Goal: Information Seeking & Learning: Learn about a topic

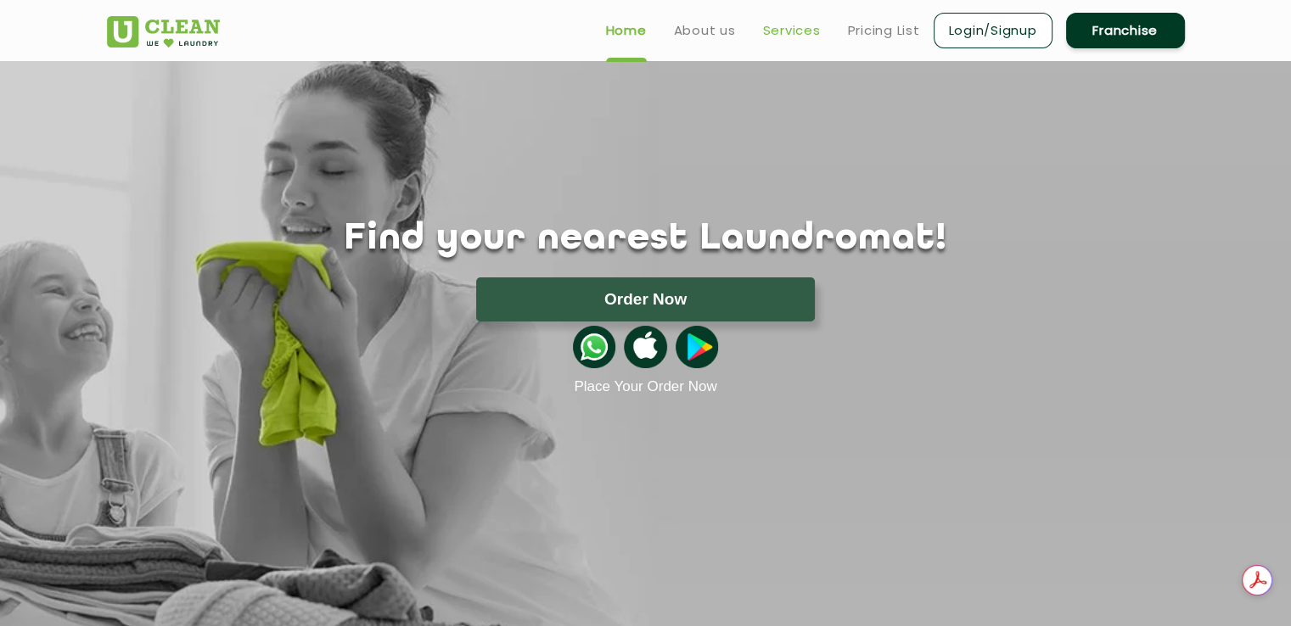
click at [784, 35] on link "Services" at bounding box center [792, 30] width 58 height 20
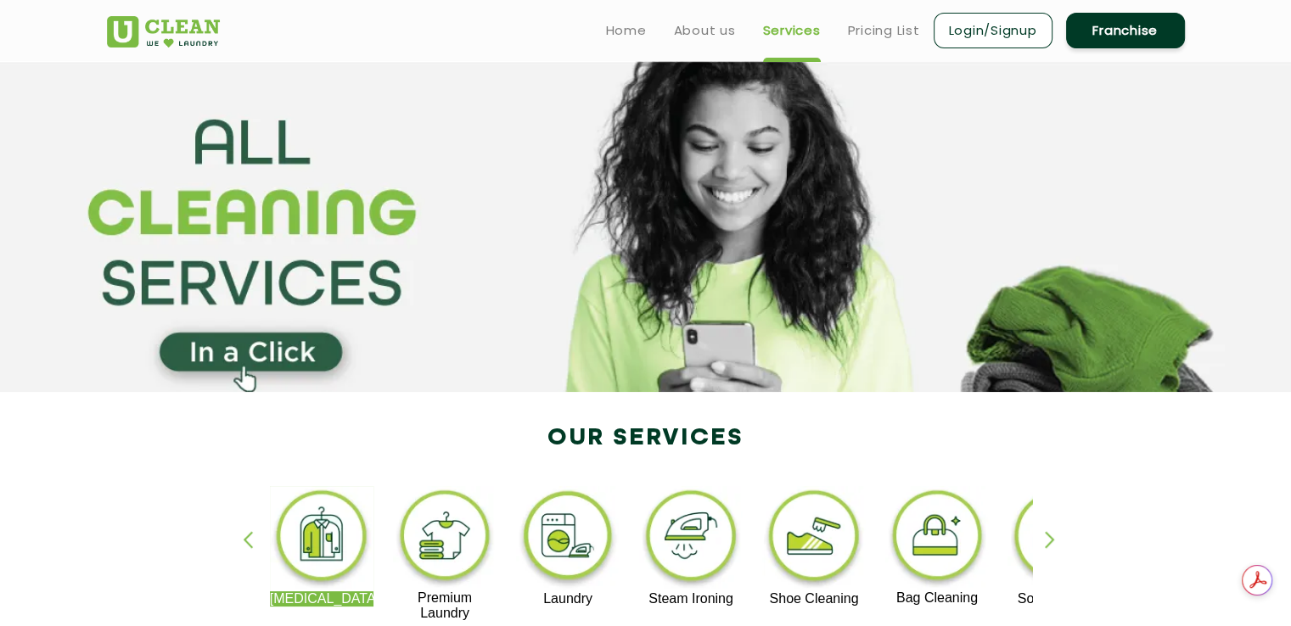
click at [1108, 31] on link "Franchise" at bounding box center [1125, 31] width 119 height 36
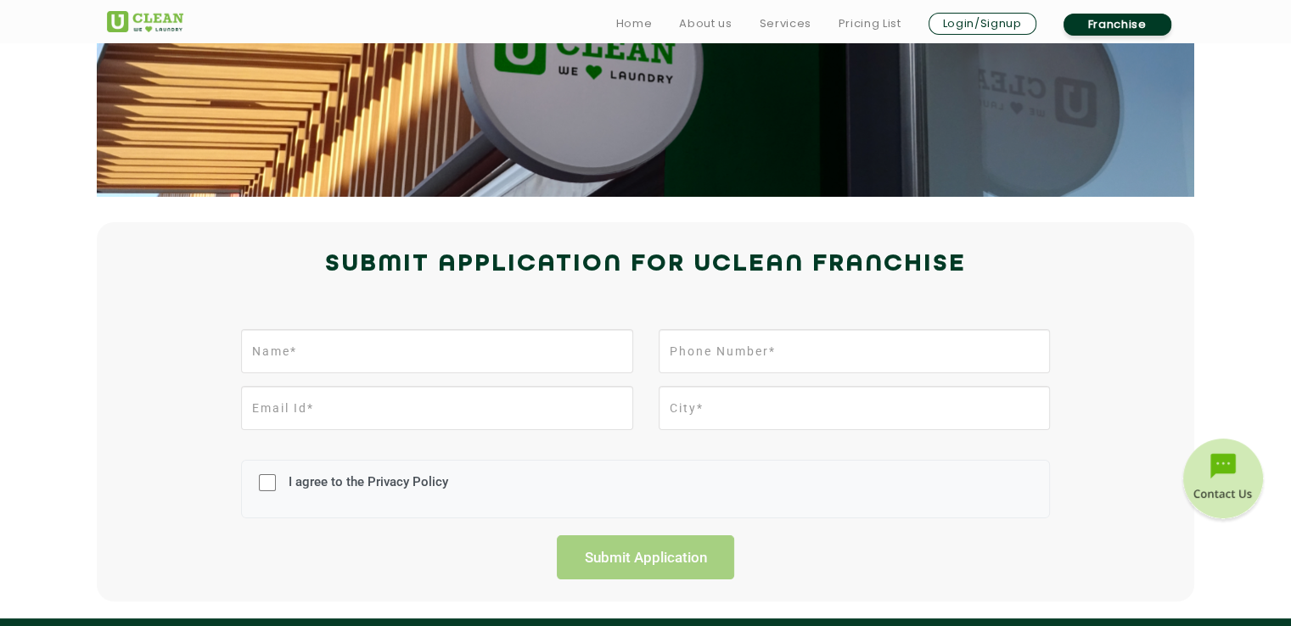
scroll to position [261, 0]
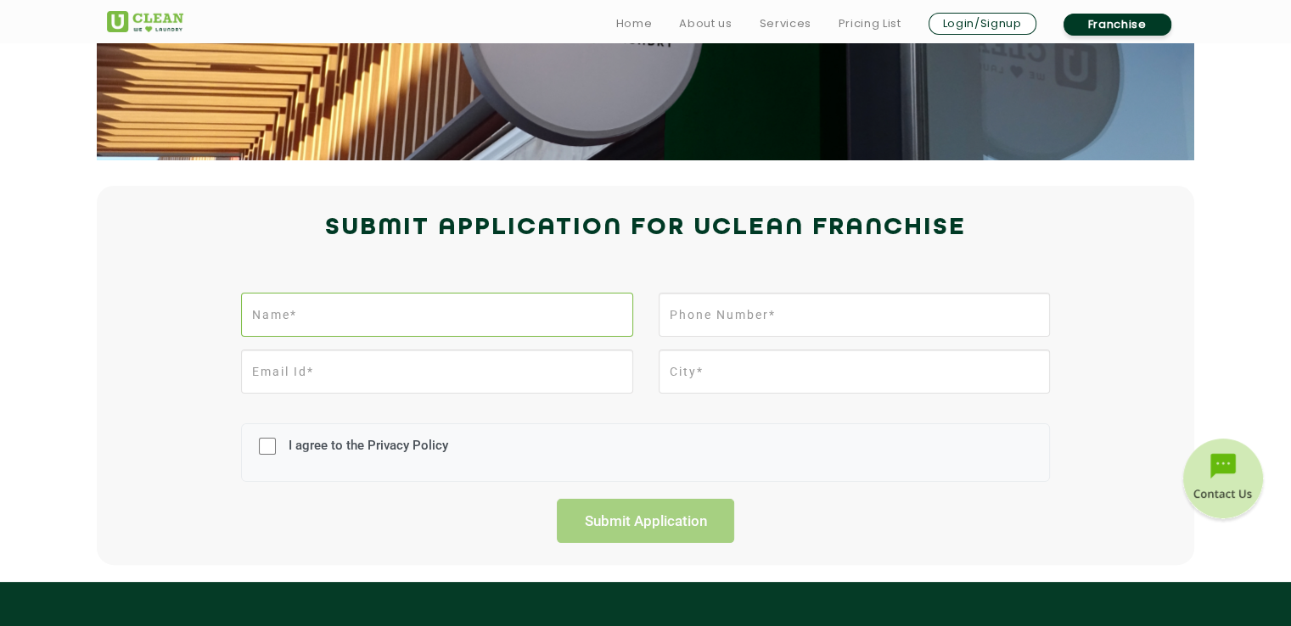
click at [326, 317] on input "text" at bounding box center [436, 315] width 391 height 44
type input "[PERSON_NAME]"
type input "09473433484"
type input "[EMAIL_ADDRESS][DOMAIN_NAME]"
type input "DEOGHAR"
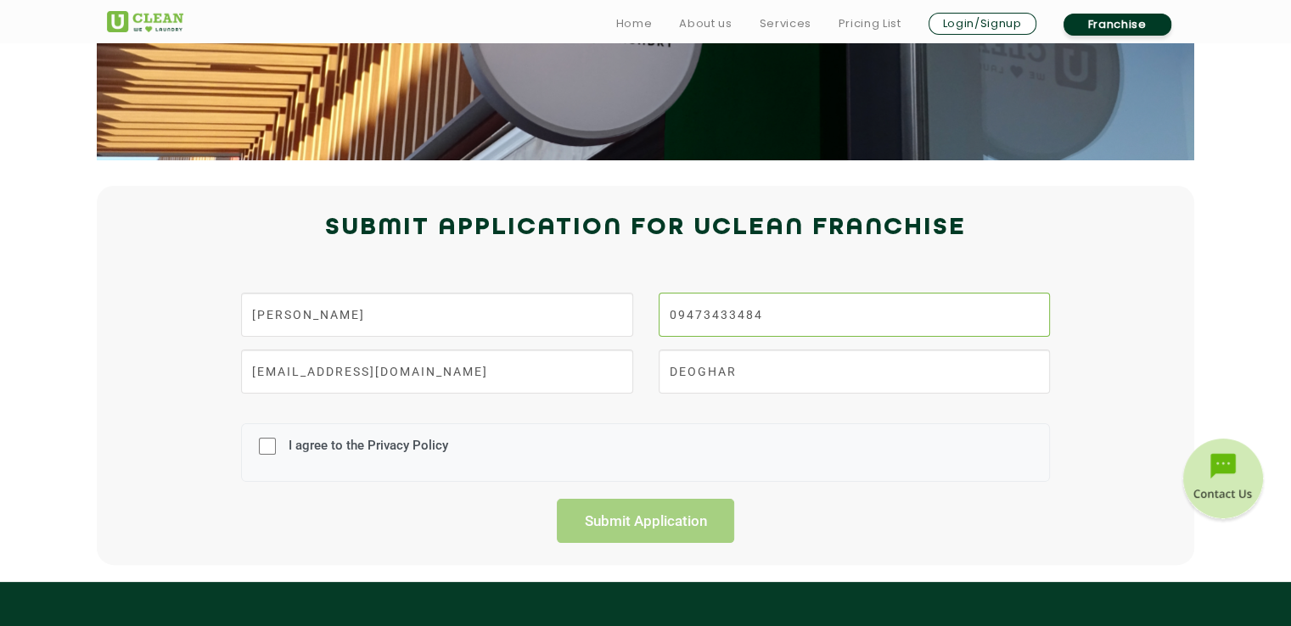
click at [758, 316] on input "09473433484" at bounding box center [854, 315] width 391 height 44
type input "9835302274"
click at [684, 373] on input "DEOGHAR" at bounding box center [854, 372] width 391 height 44
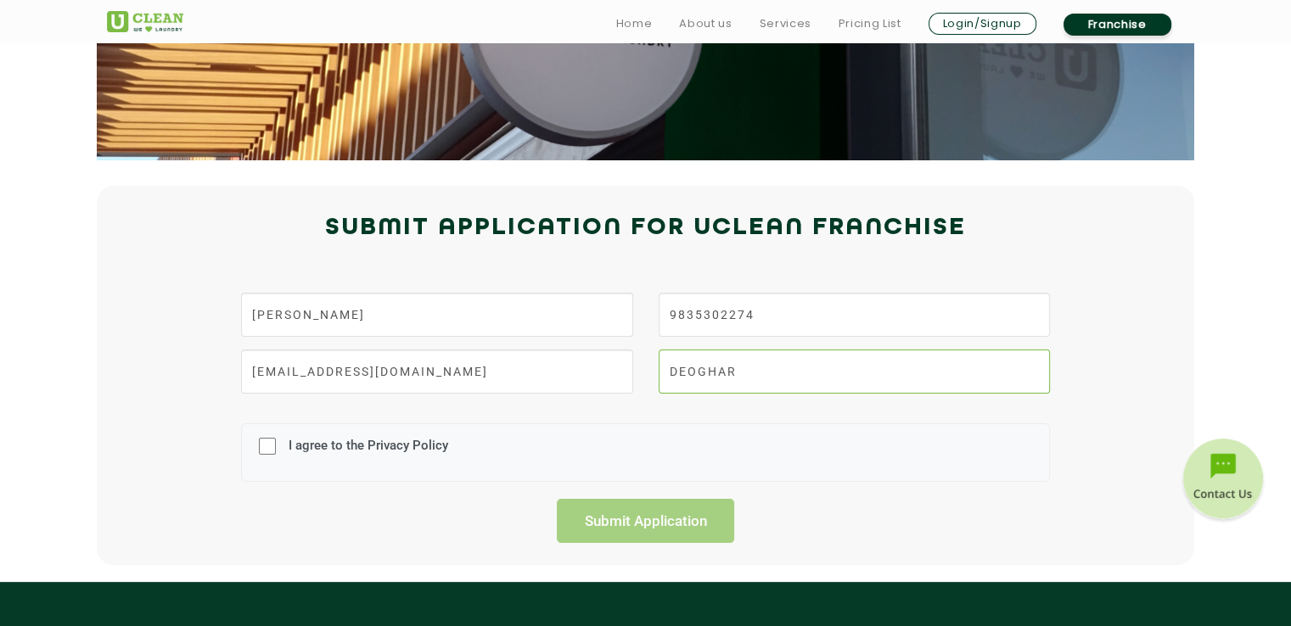
click at [684, 373] on input "DEOGHAR" at bounding box center [854, 372] width 391 height 44
click at [566, 445] on div "I agree to the Privacy Policy" at bounding box center [645, 453] width 809 height 59
click at [312, 448] on label "I agree to the Privacy Policy" at bounding box center [366, 453] width 164 height 31
click at [276, 448] on input "I agree to the Privacy Policy" at bounding box center [267, 446] width 17 height 44
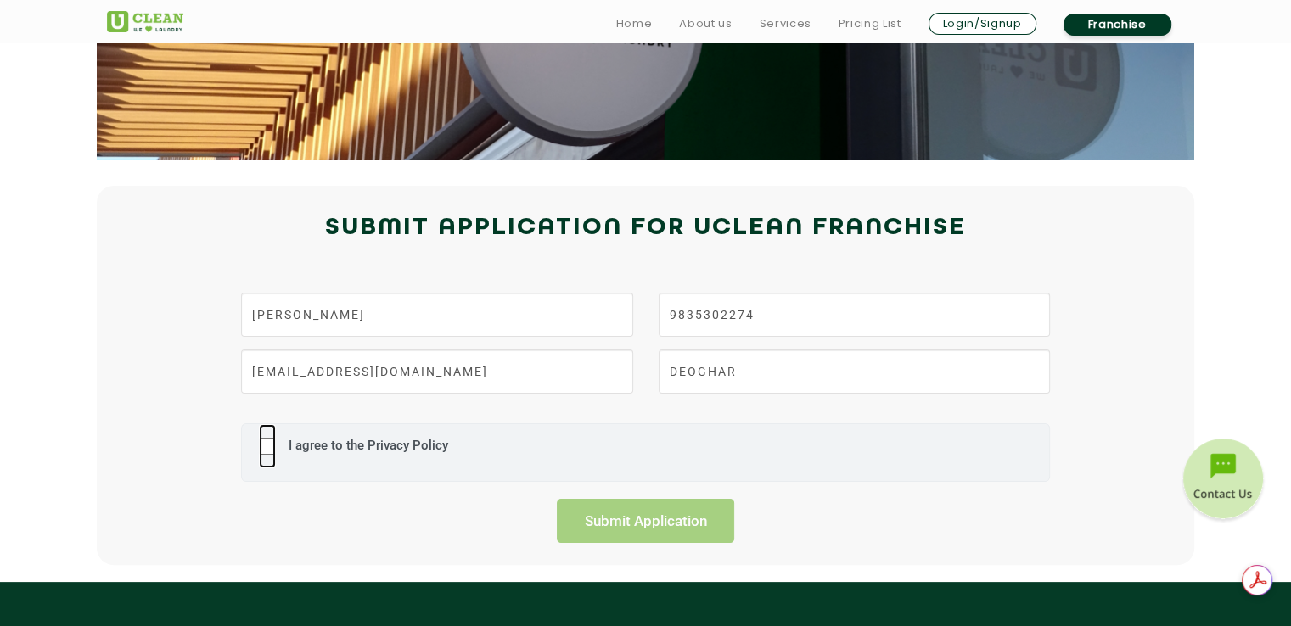
checkbox input "true"
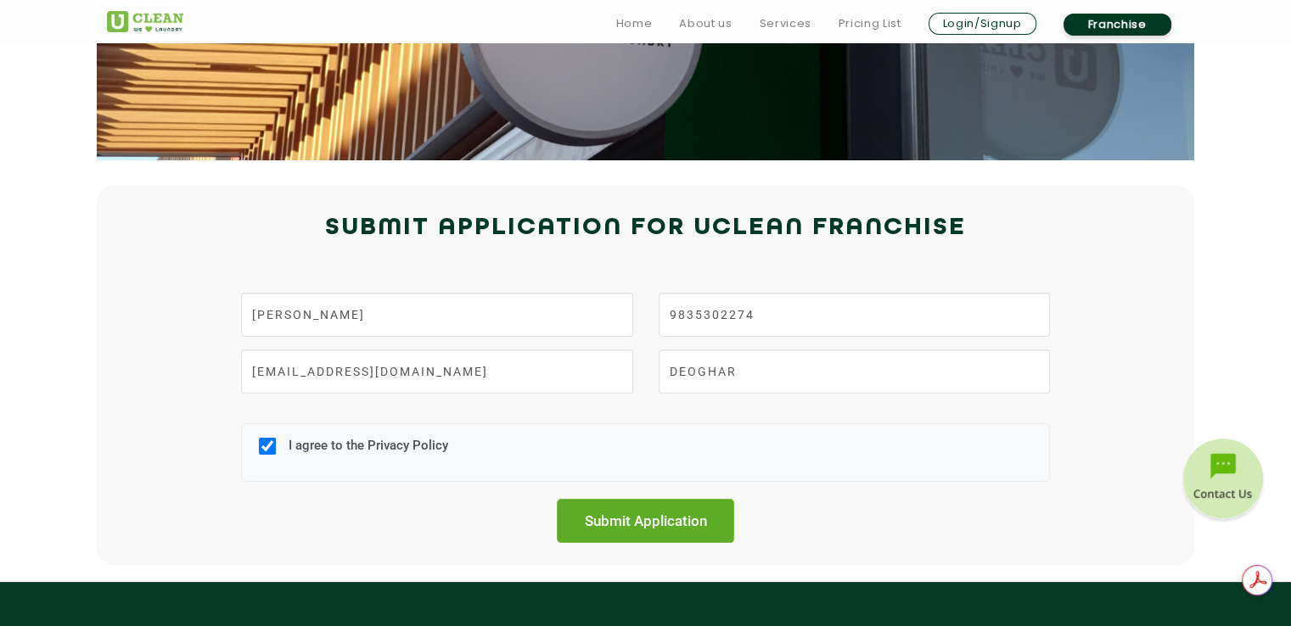
click at [666, 530] on input "Submit Application" at bounding box center [646, 521] width 178 height 44
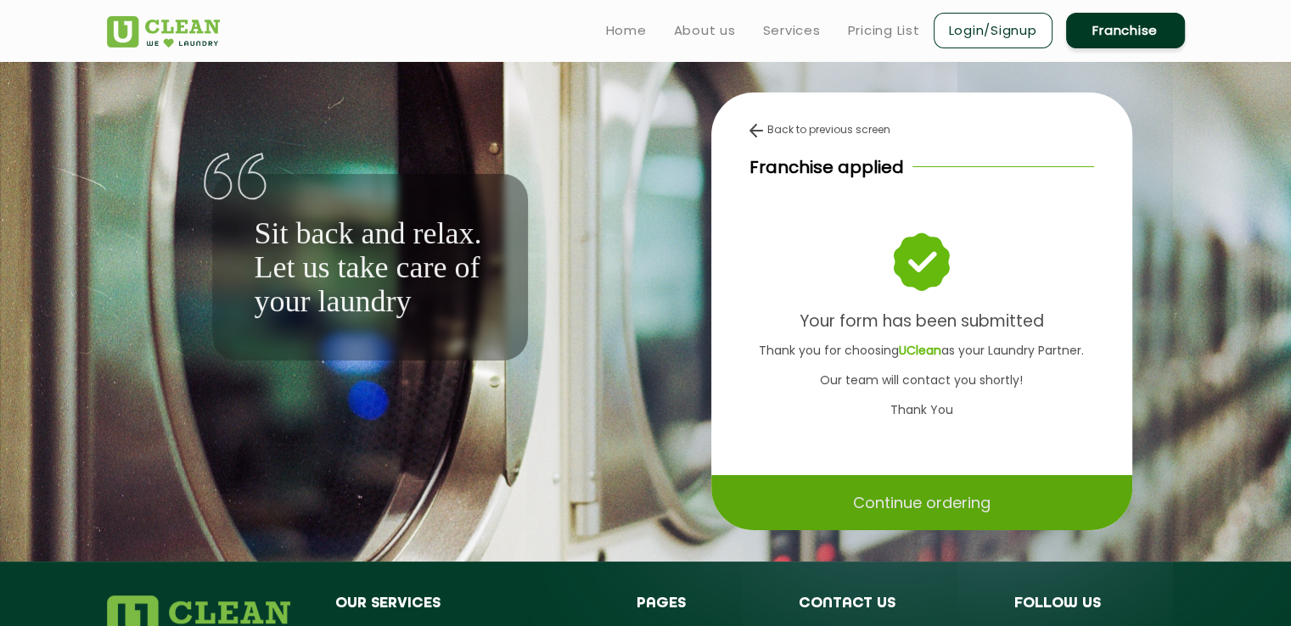
click at [930, 493] on p "Continue ordering" at bounding box center [922, 503] width 138 height 30
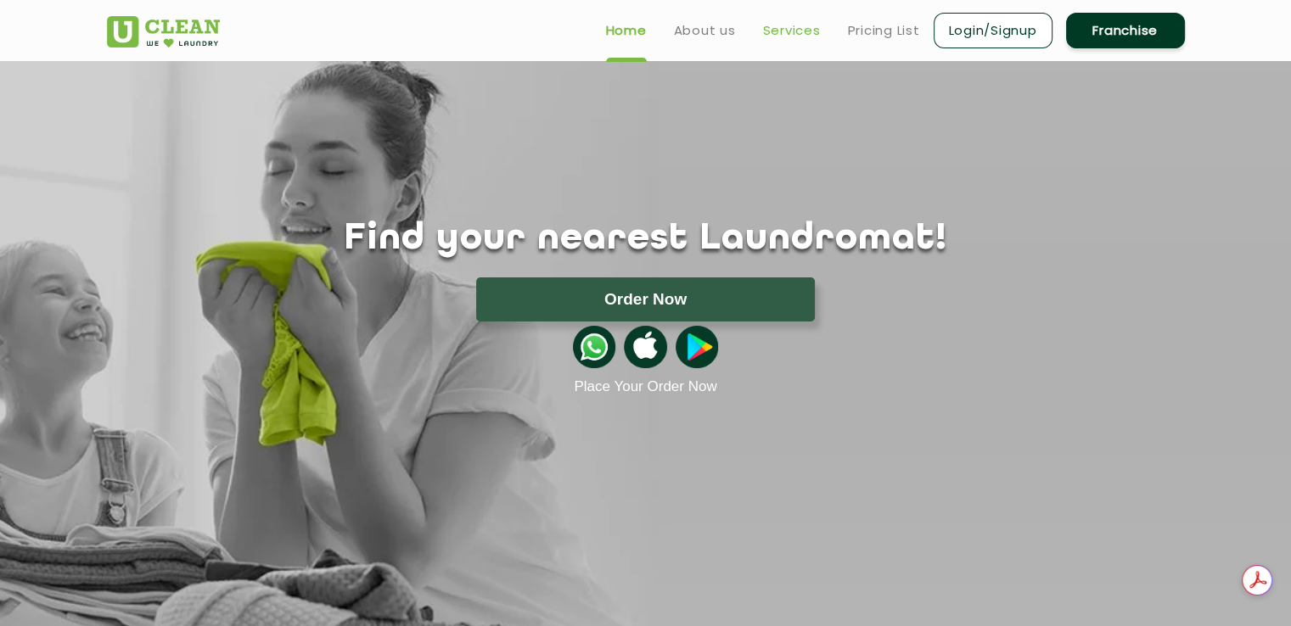
click at [791, 33] on link "Services" at bounding box center [792, 30] width 58 height 20
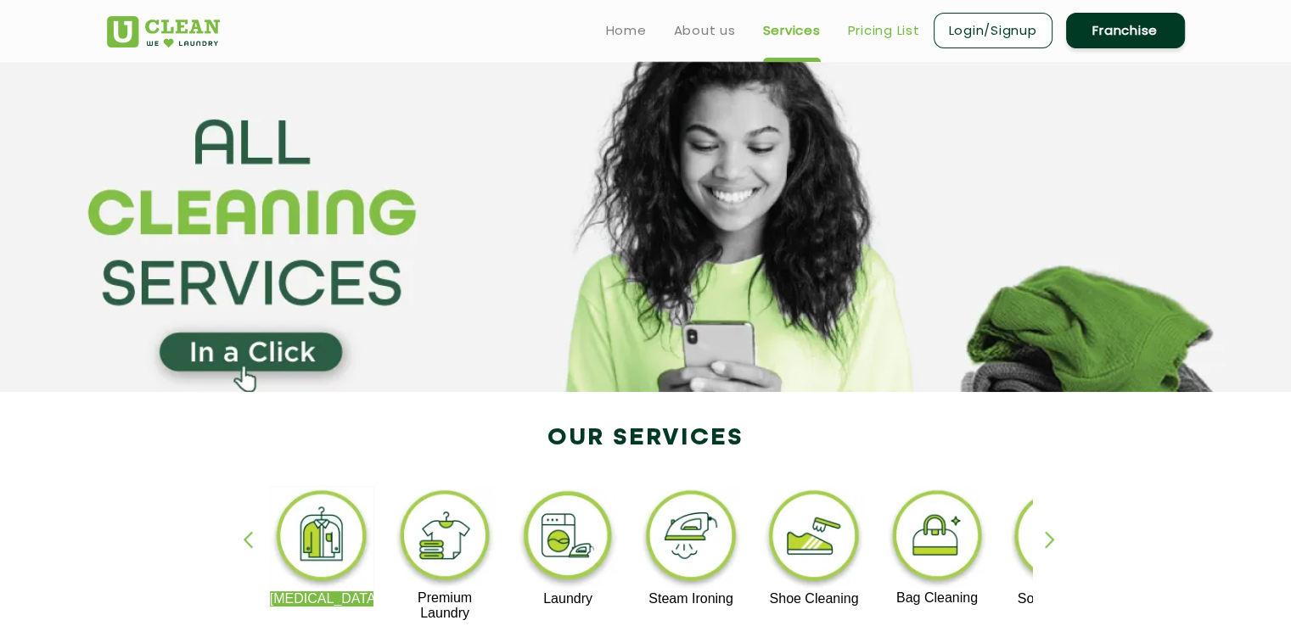
click at [877, 34] on link "Pricing List" at bounding box center [884, 30] width 72 height 20
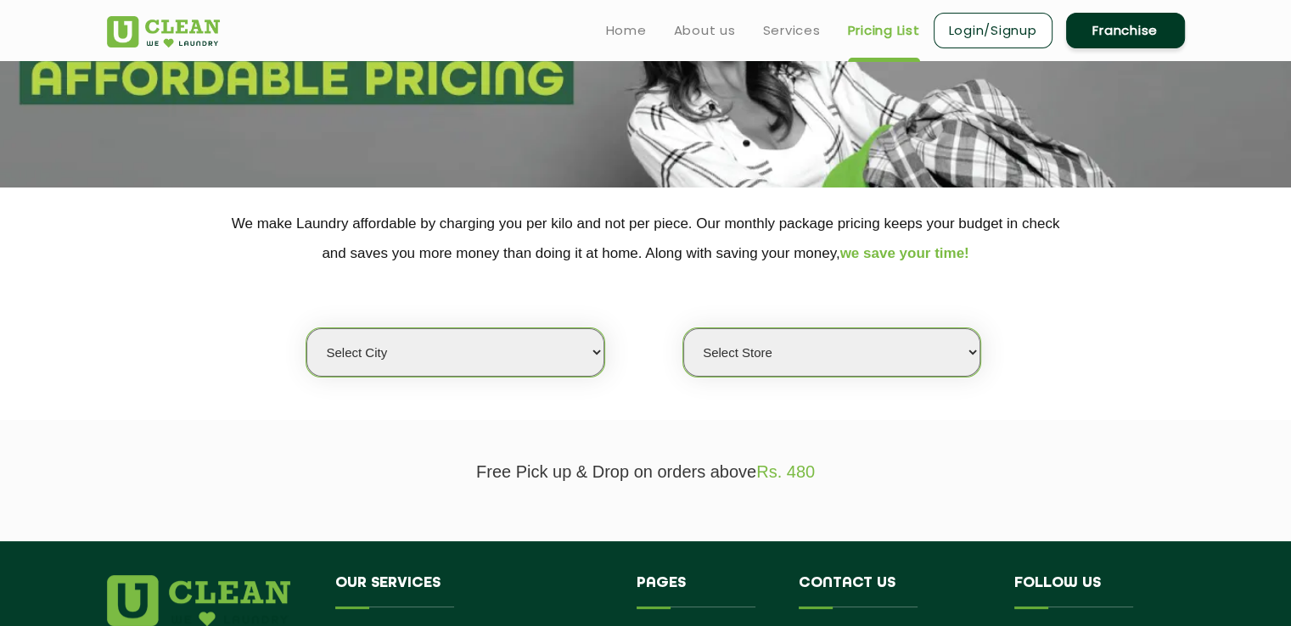
scroll to position [204, 0]
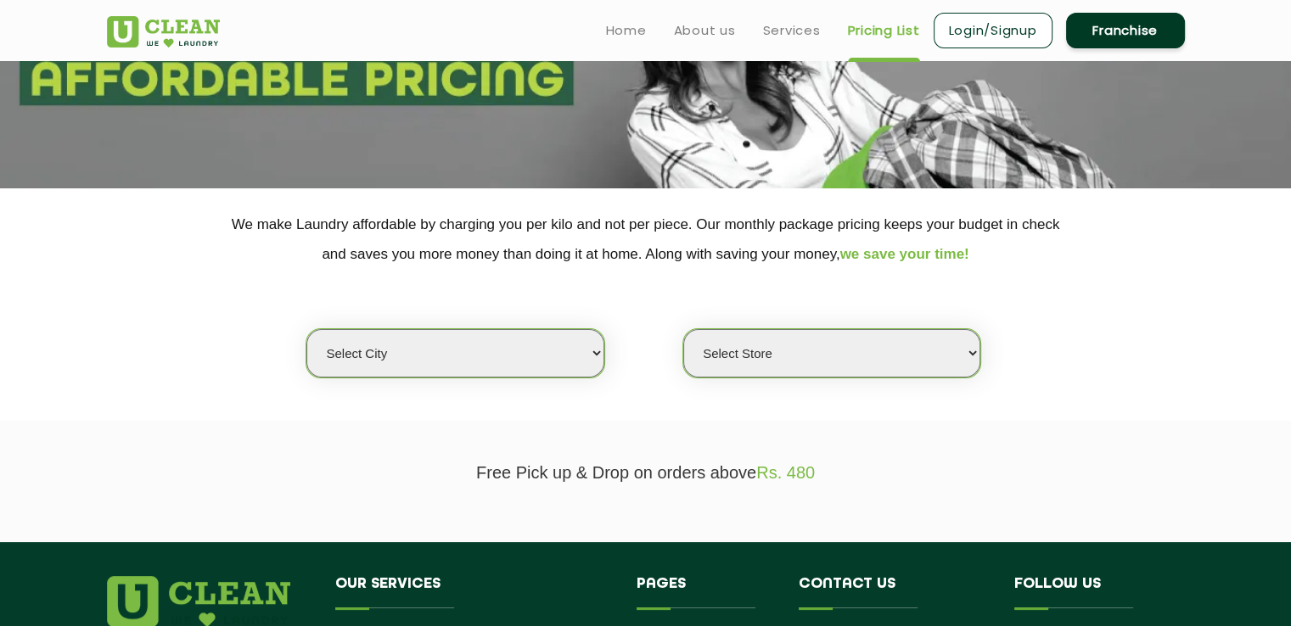
click at [533, 357] on select "Select city Aalo Agartala Agra Ahmedabad Akola Aligarh Alwar - UClean Select Am…" at bounding box center [454, 353] width 297 height 48
click at [531, 351] on select "Select city Aalo Agartala Agra Ahmedabad Akola Aligarh Alwar - UClean Select Am…" at bounding box center [454, 353] width 297 height 48
select select "206"
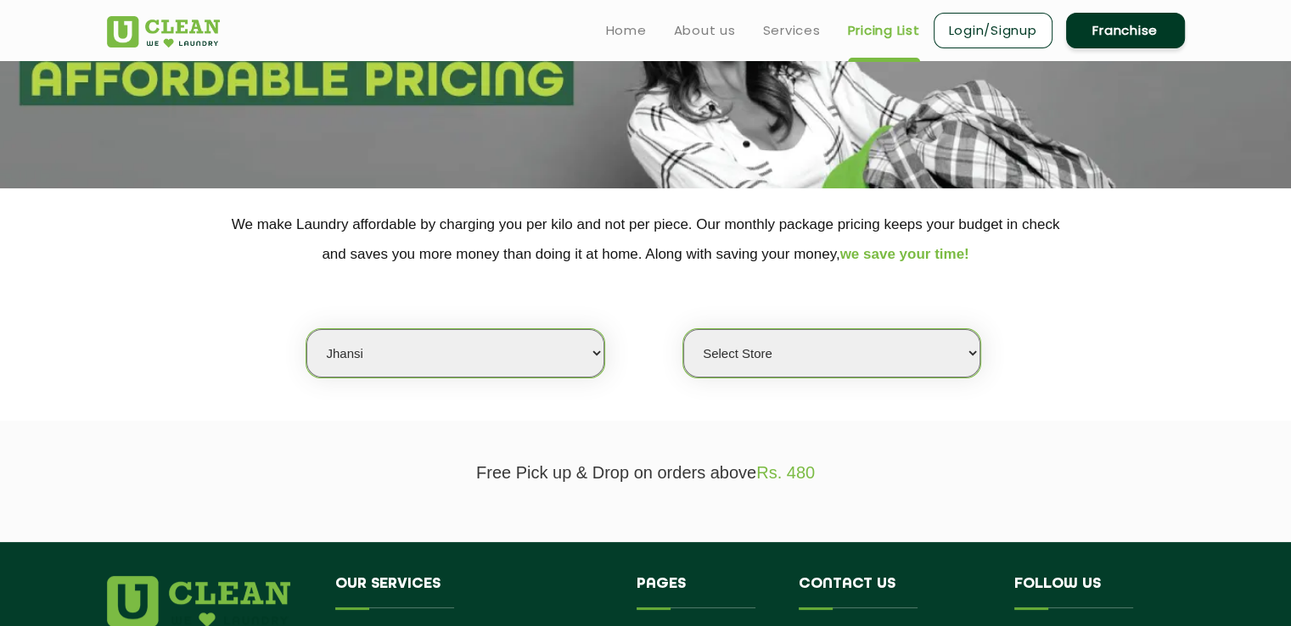
click at [257, 338] on div "Select city Aalo Agartala Agra Ahmedabad Akola Aligarh Alwar - UClean Select Am…" at bounding box center [645, 324] width 1103 height 110
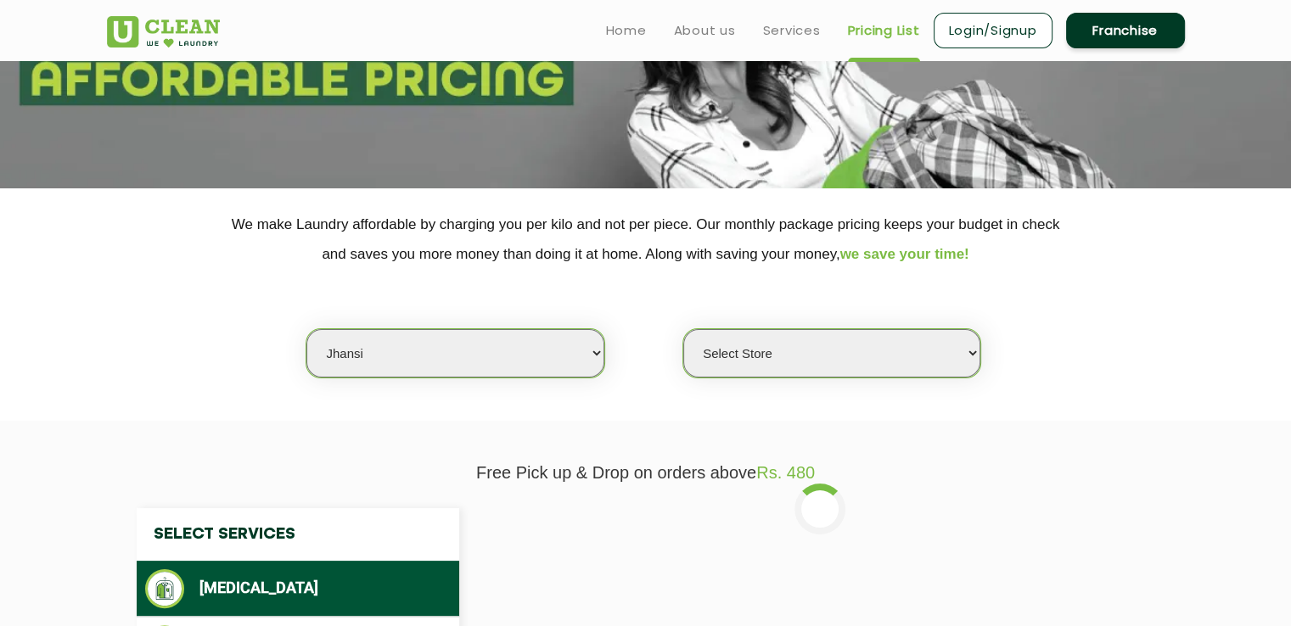
select select "0"
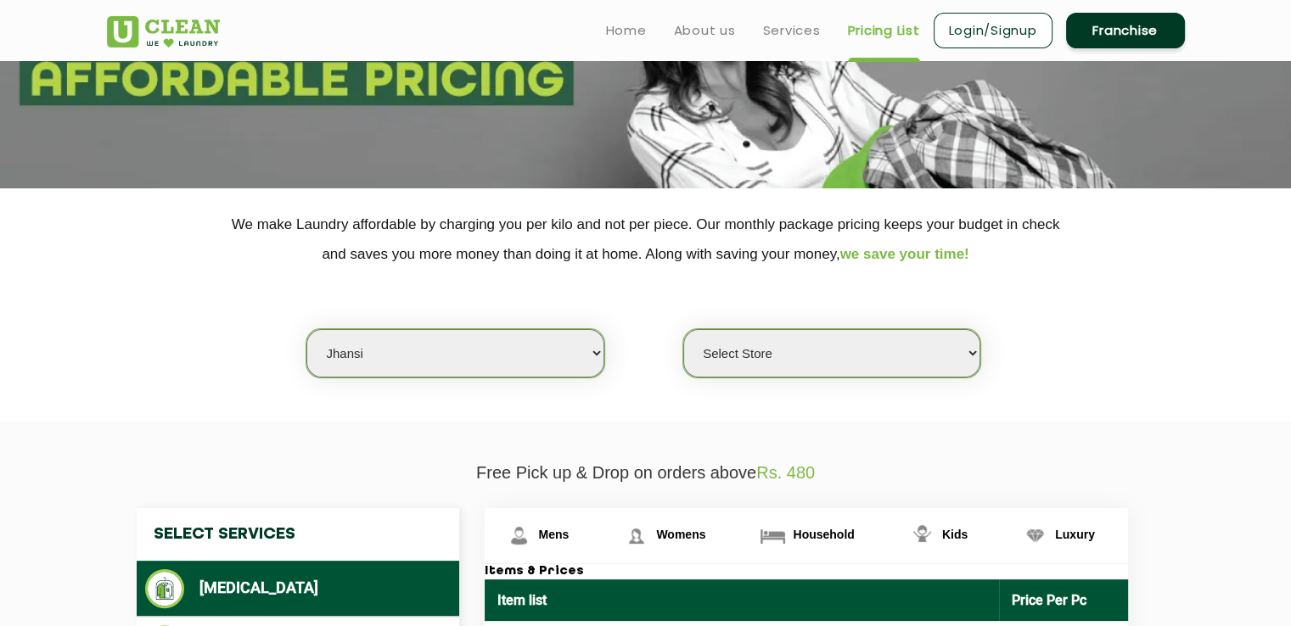
click at [491, 359] on select "Select city Aalo Agartala Agra Ahmedabad Akola Aligarh Alwar - UClean Select Am…" at bounding box center [454, 353] width 297 height 48
select select "102"
click at [148, 306] on div "Select city Aalo Agartala Agra Ahmedabad Akola Aligarh Alwar - UClean Select Am…" at bounding box center [645, 324] width 1103 height 110
select select "0"
click at [462, 339] on select "Select city Aalo Agartala Agra Ahmedabad Akola Aligarh Alwar - UClean Select Am…" at bounding box center [454, 353] width 297 height 48
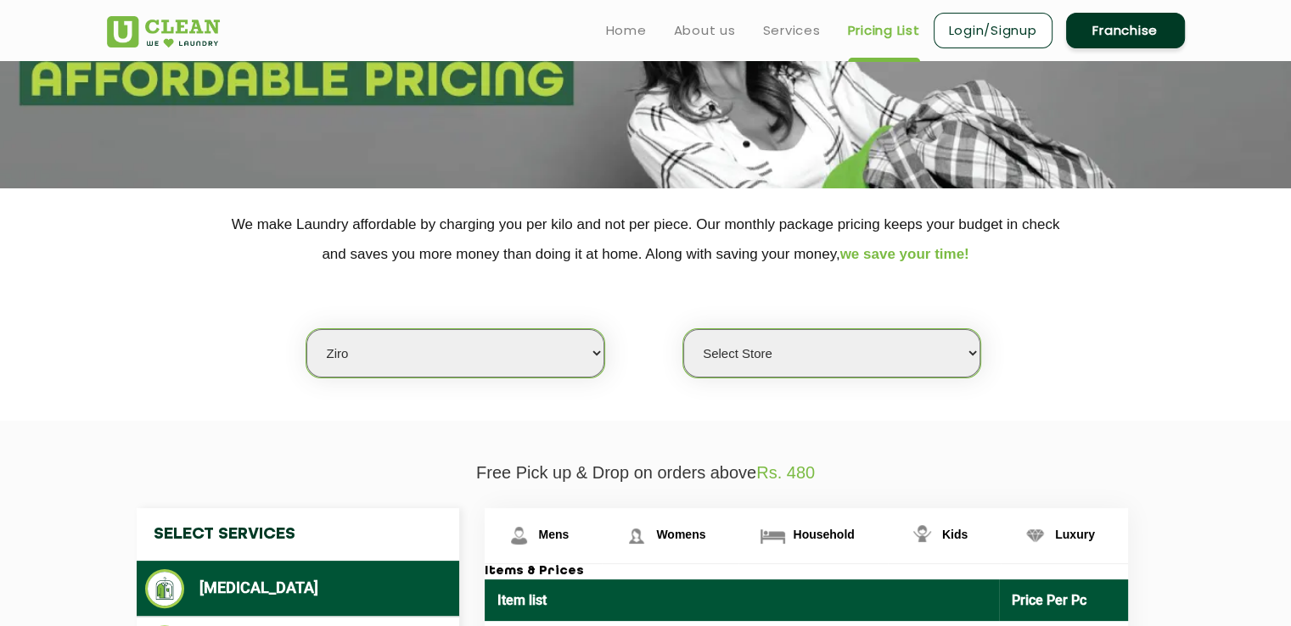
select select "206"
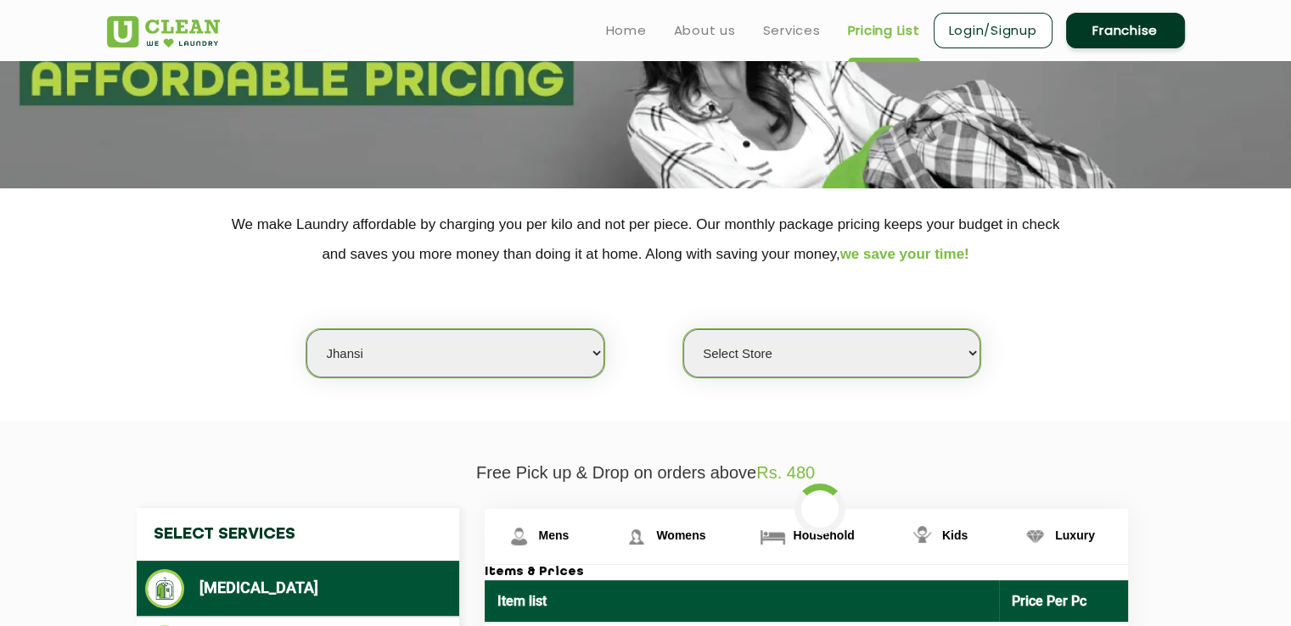
click at [462, 339] on select "Select city Aalo Agartala Agra Ahmedabad Akola Aligarh Alwar - UClean Select Am…" at bounding box center [454, 353] width 297 height 48
select select "0"
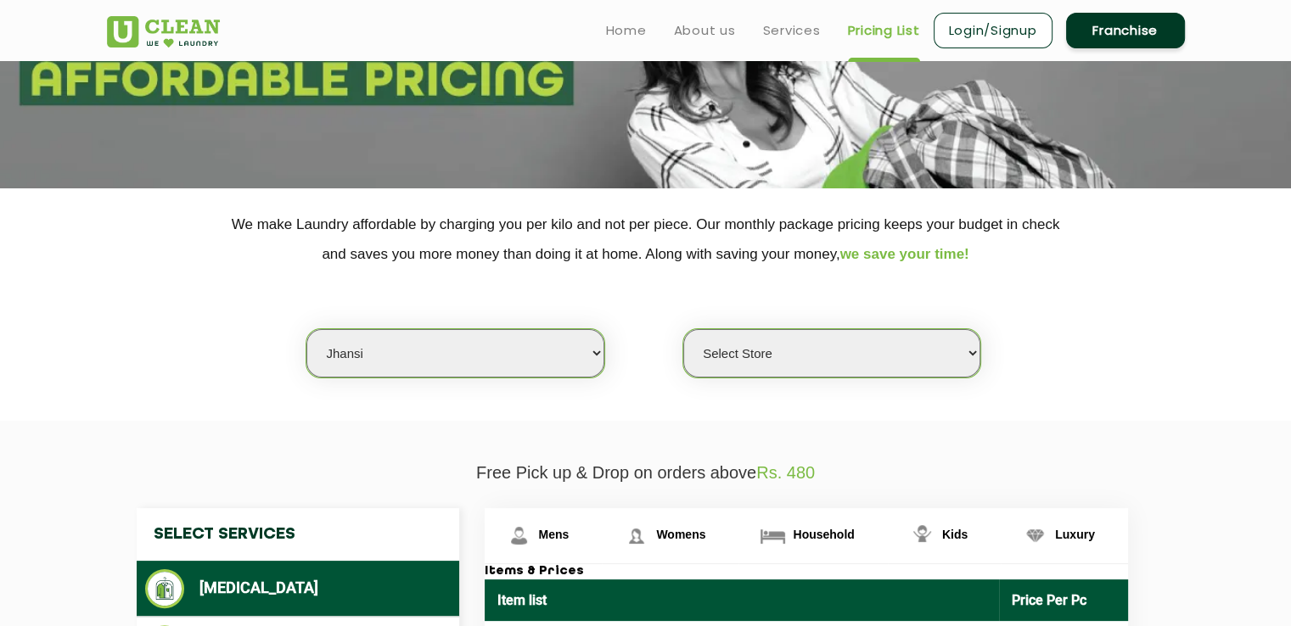
click at [462, 339] on select "Select city Aalo Agartala Agra Ahmedabad Akola Aligarh Alwar - UClean Select Am…" at bounding box center [454, 353] width 297 height 48
select select "96"
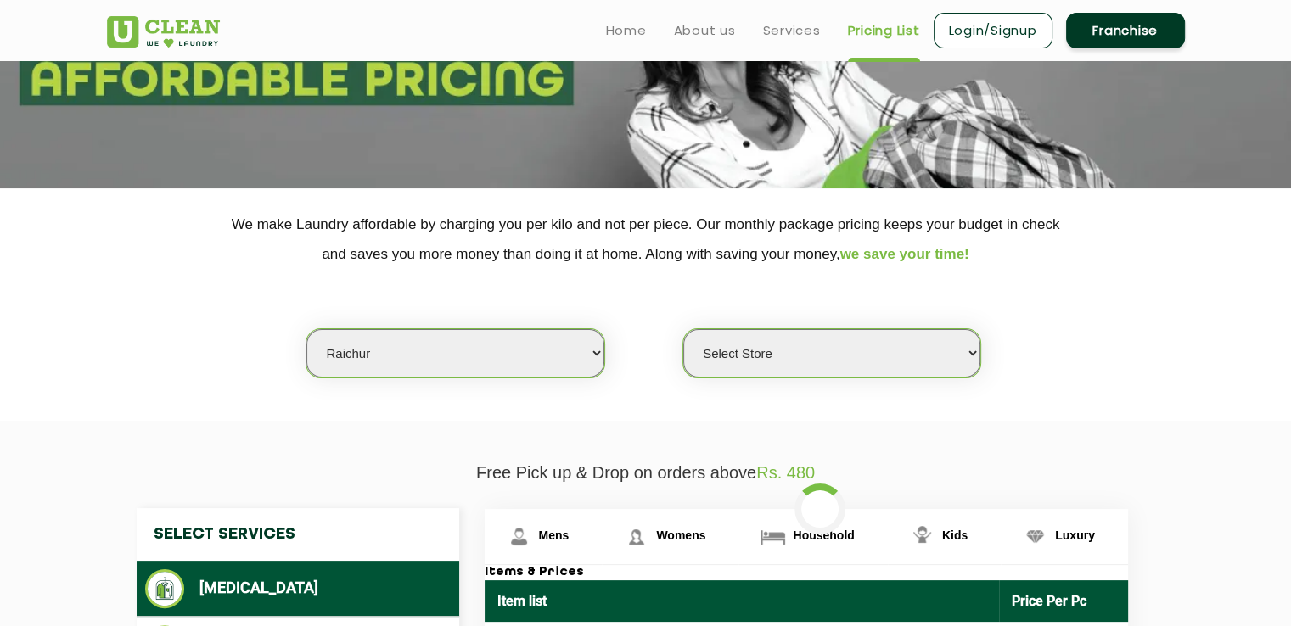
select select "0"
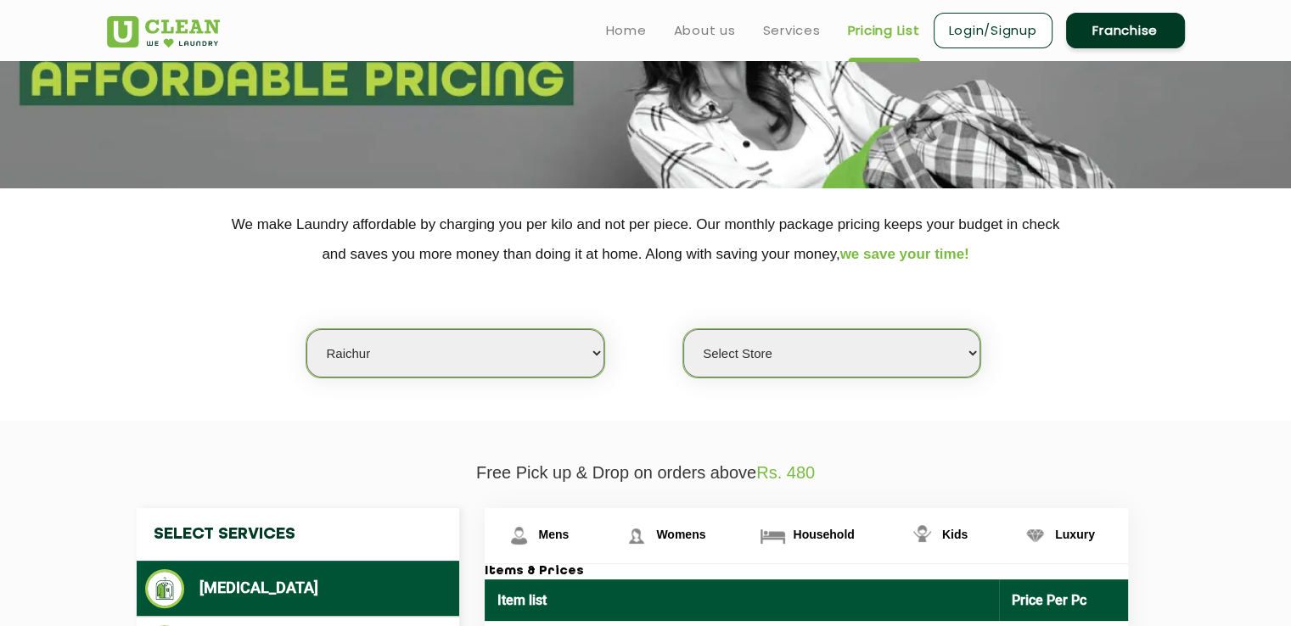
select select "125"
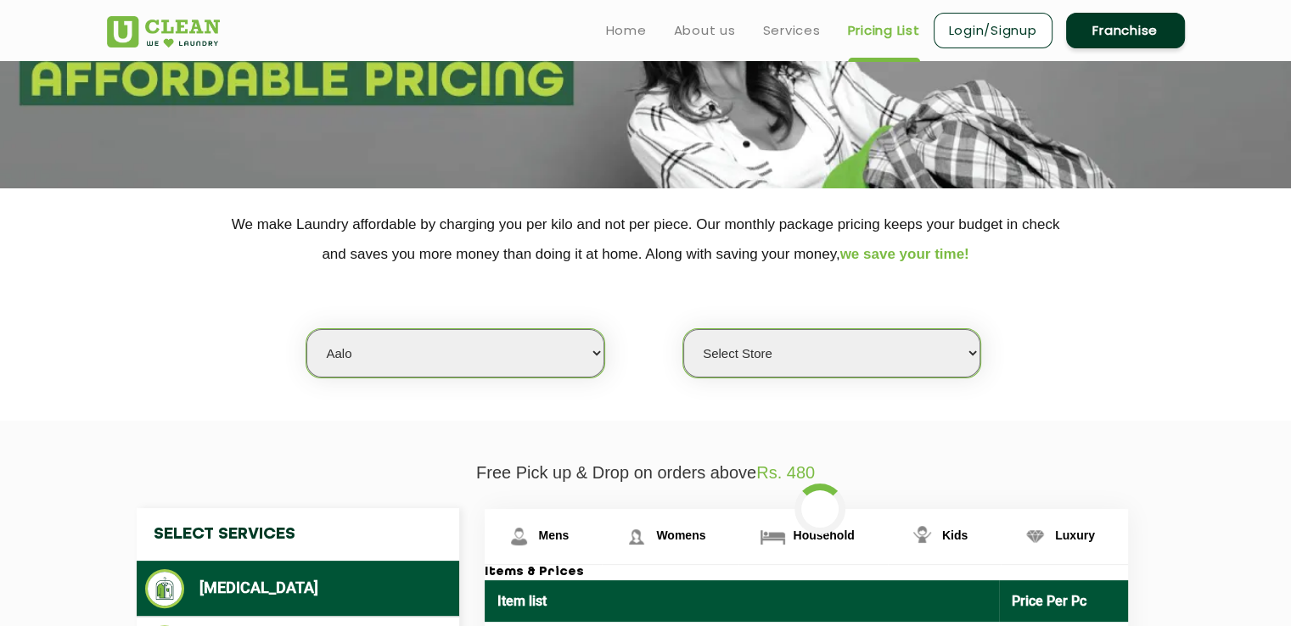
select select "0"
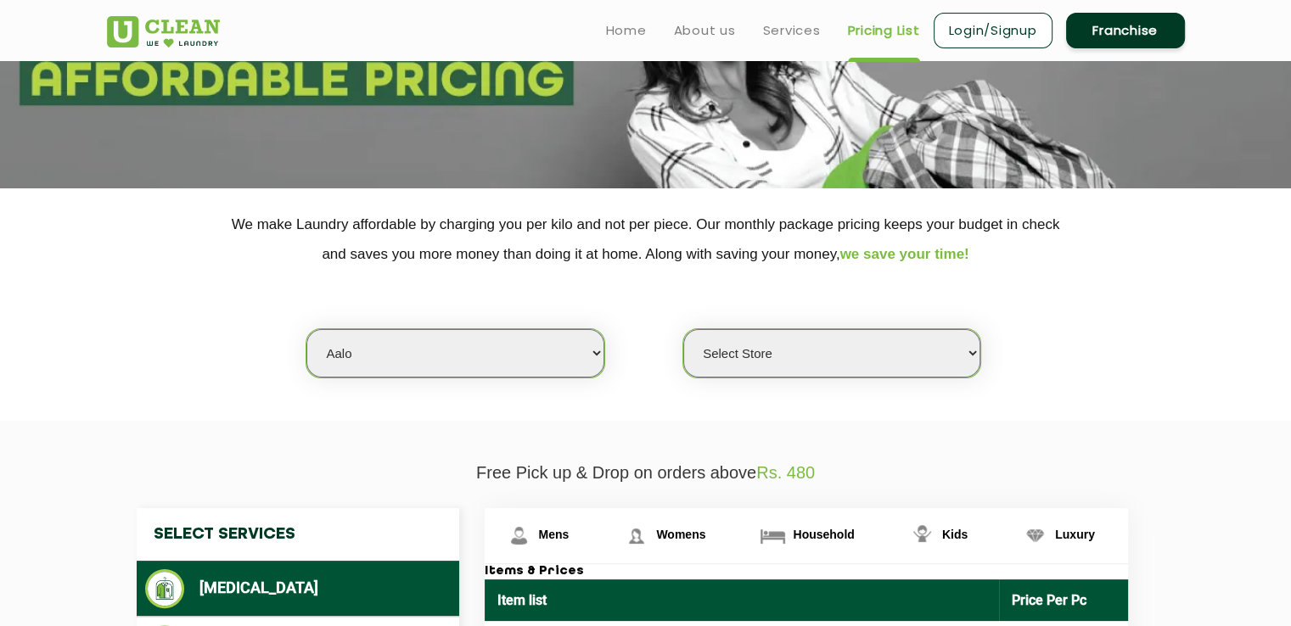
select select "96"
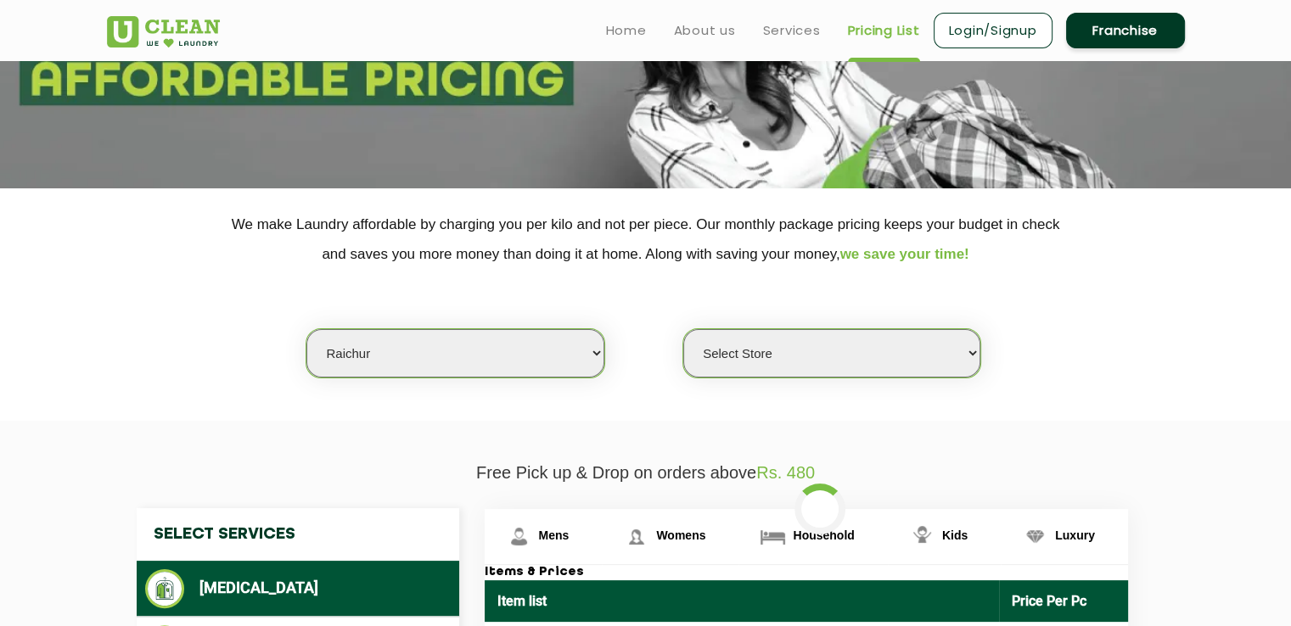
select select "0"
select select "73"
select select "0"
select select "19"
select select "0"
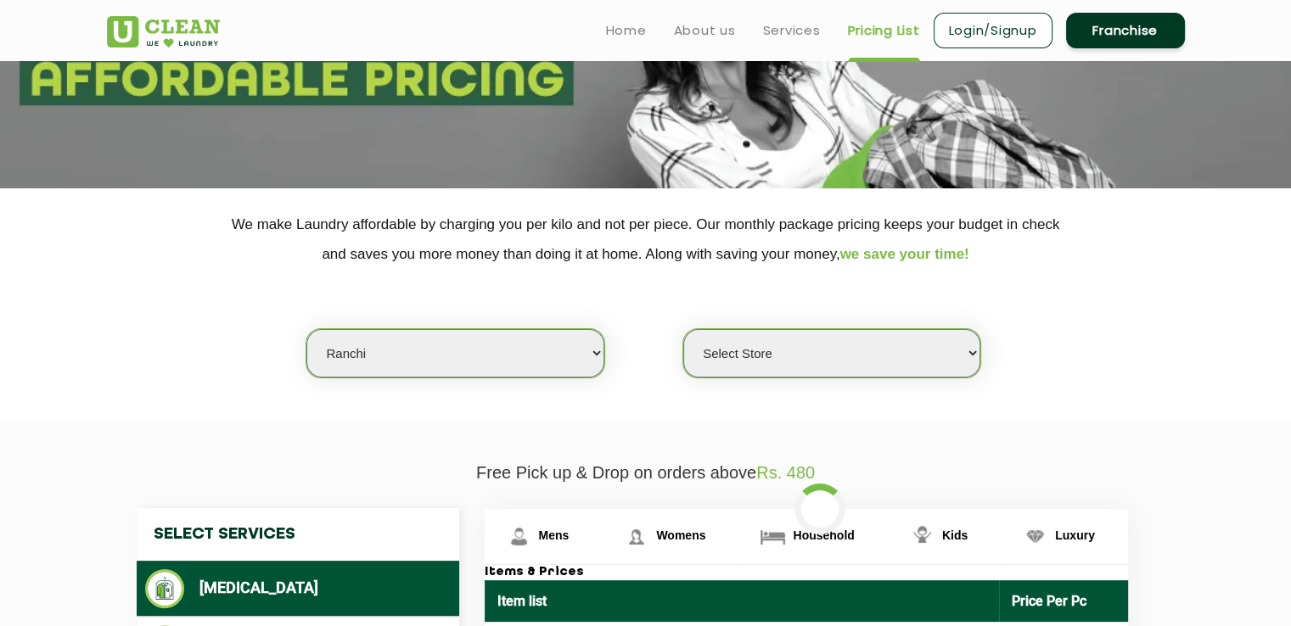
select select "178"
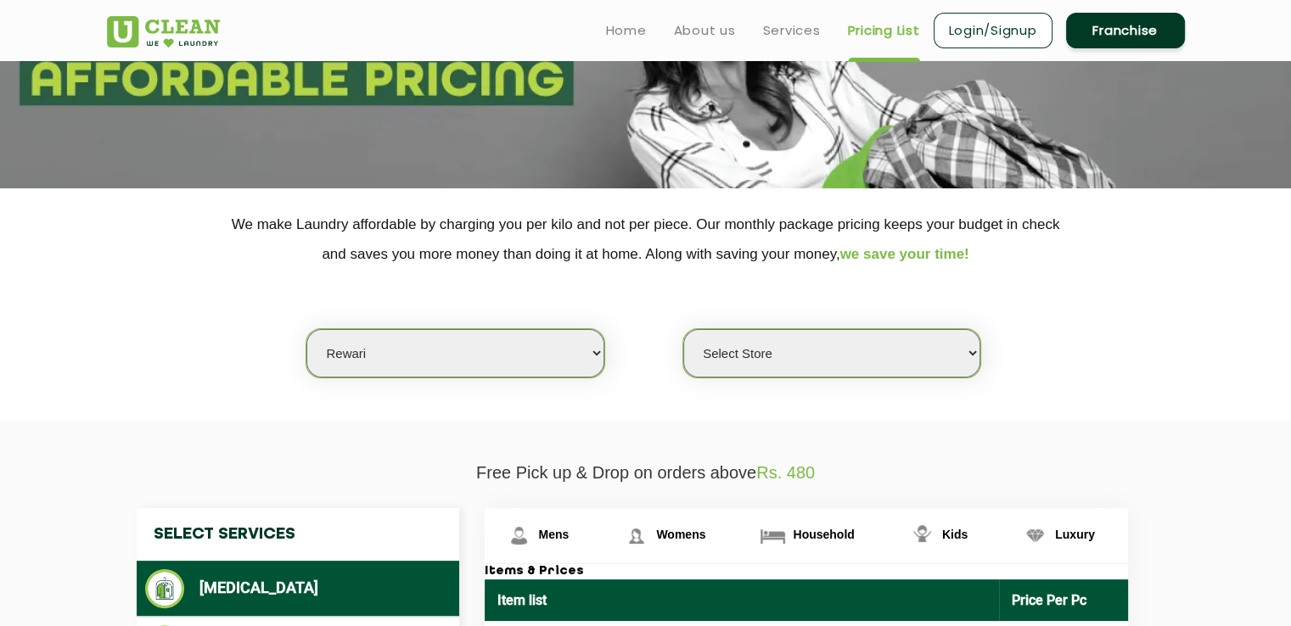
select select "0"
select select "19"
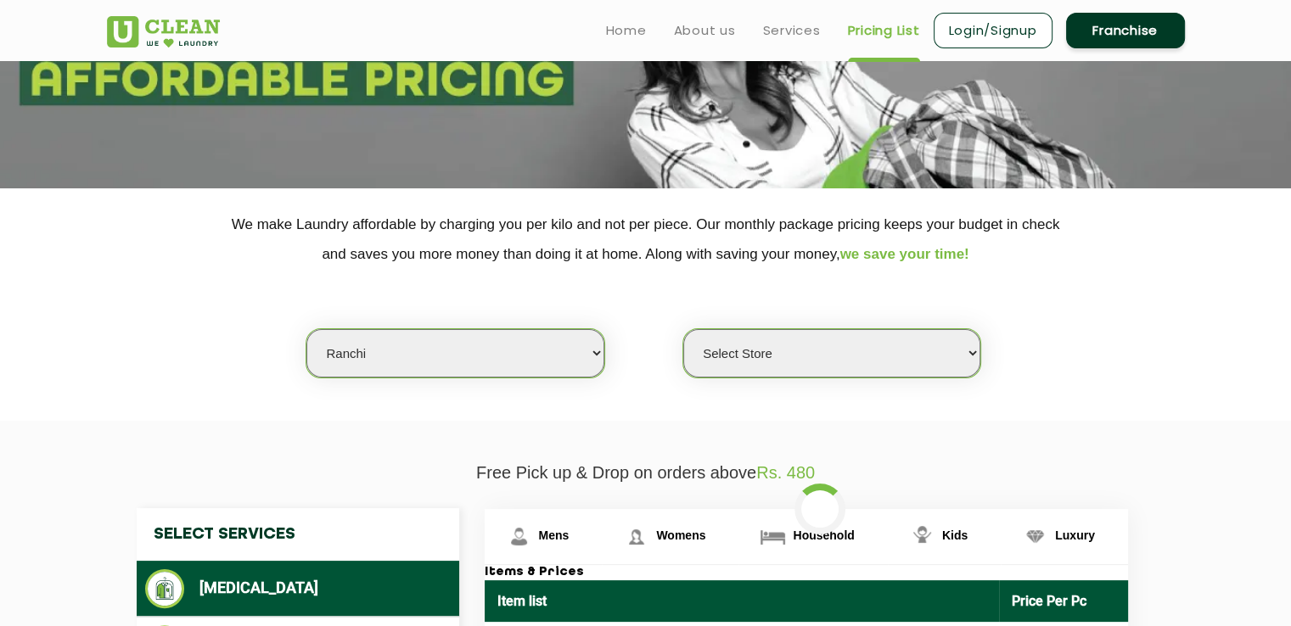
select select "0"
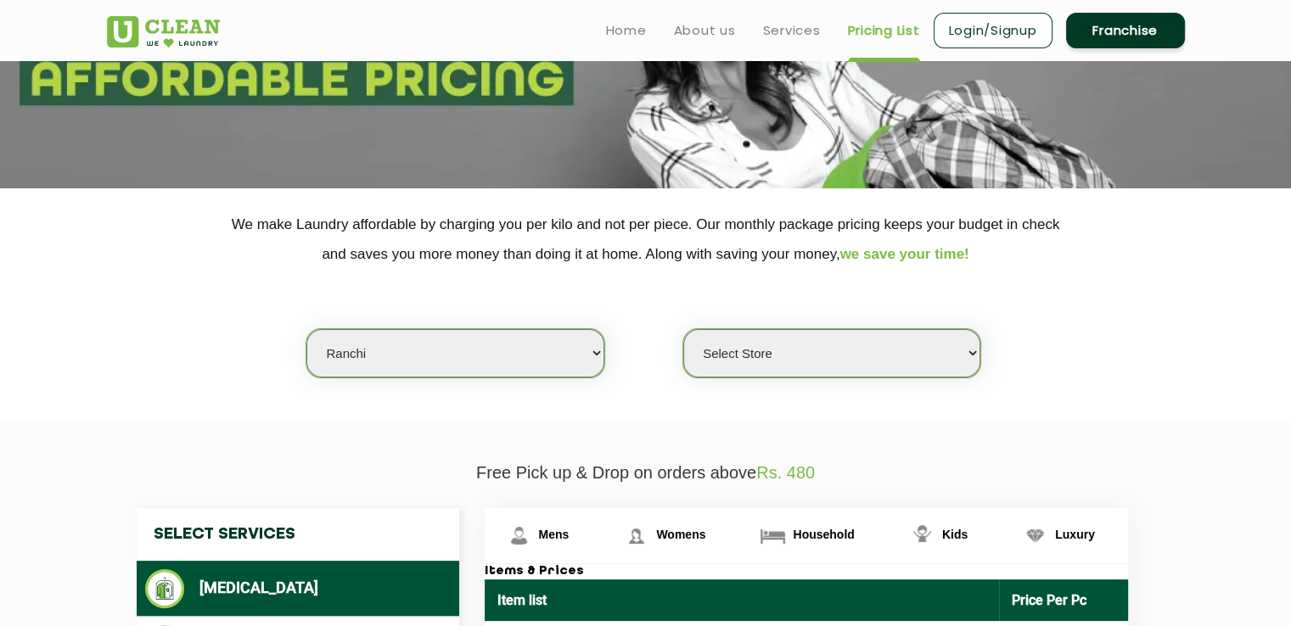
click at [801, 360] on select "Select Store UClean Dangra Toli UClean Kanke Road" at bounding box center [831, 353] width 297 height 48
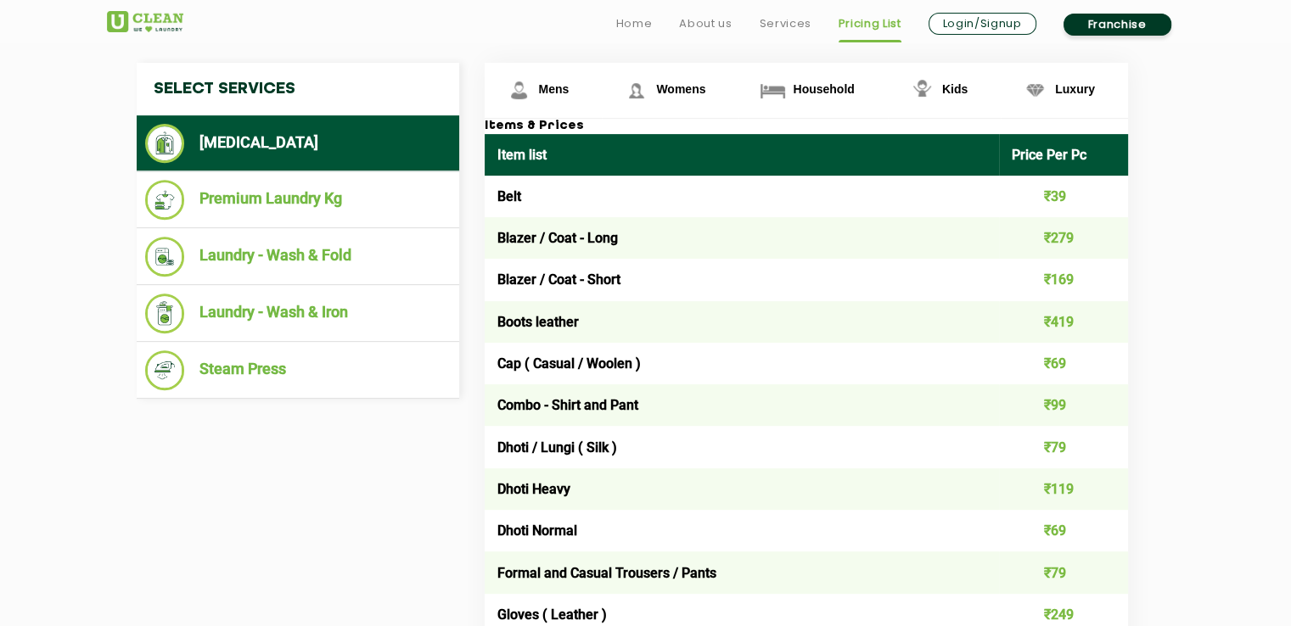
scroll to position [654, 0]
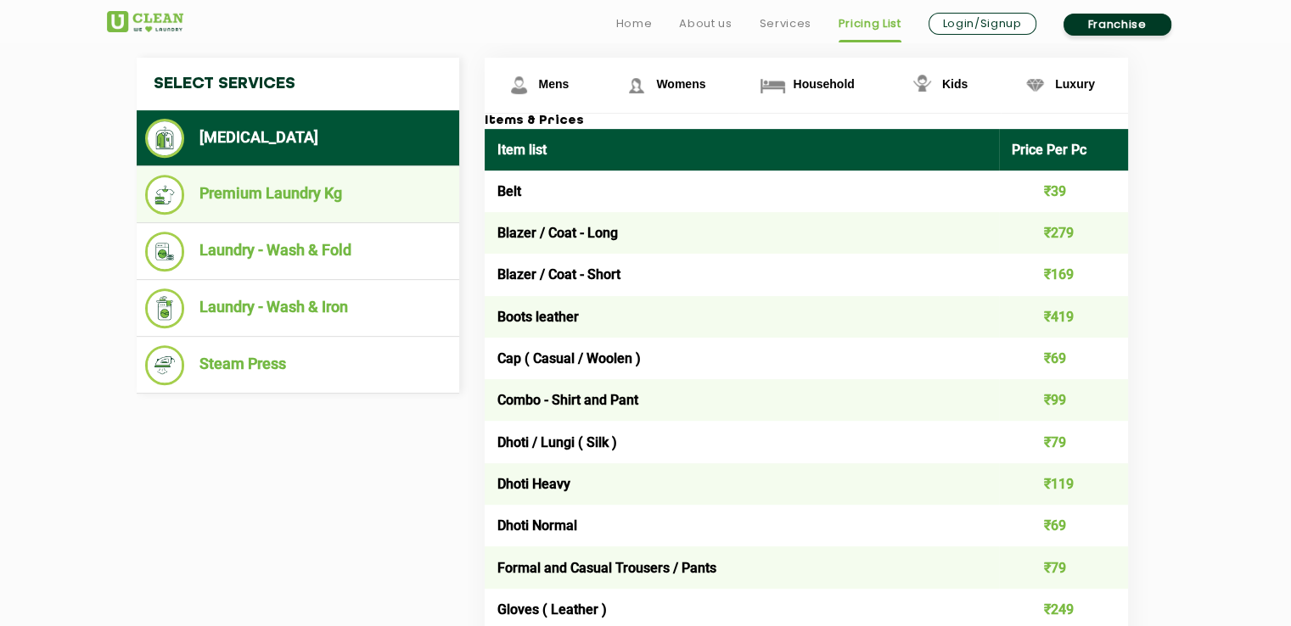
click at [193, 181] on li "Premium Laundry Kg" at bounding box center [298, 195] width 306 height 40
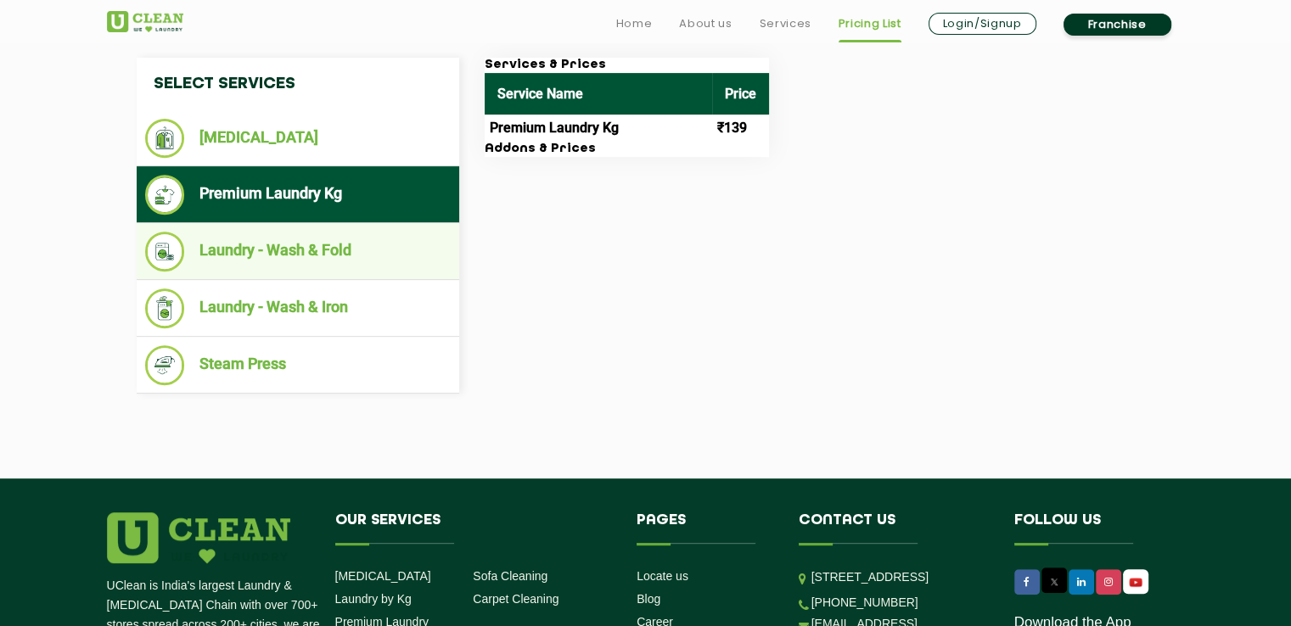
click at [307, 235] on li "Laundry - Wash & Fold" at bounding box center [298, 252] width 306 height 40
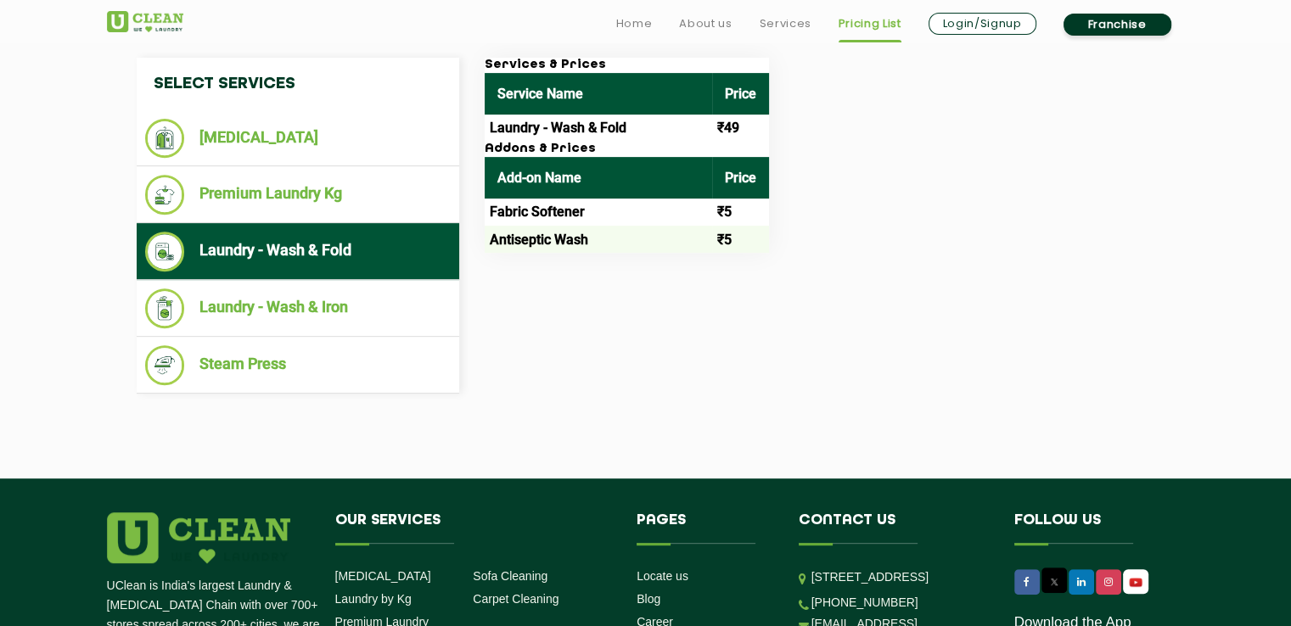
click at [314, 265] on li "Laundry - Wash & Fold" at bounding box center [298, 252] width 306 height 40
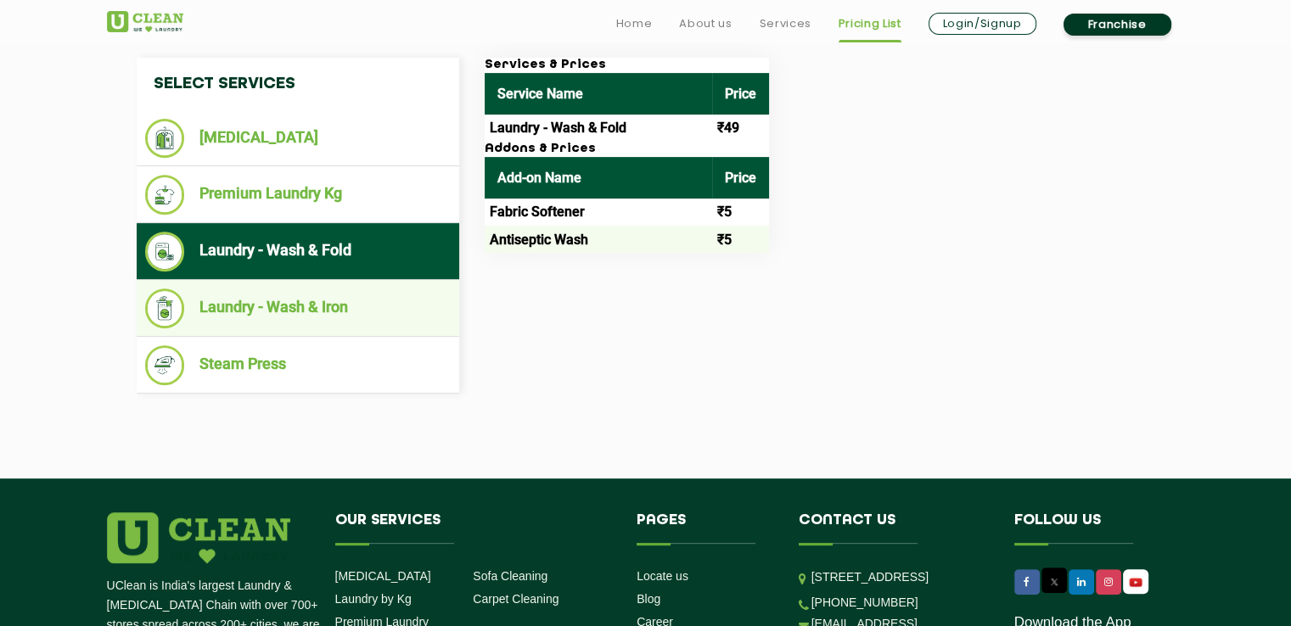
click at [332, 306] on li "Laundry - Wash & Iron" at bounding box center [298, 309] width 306 height 40
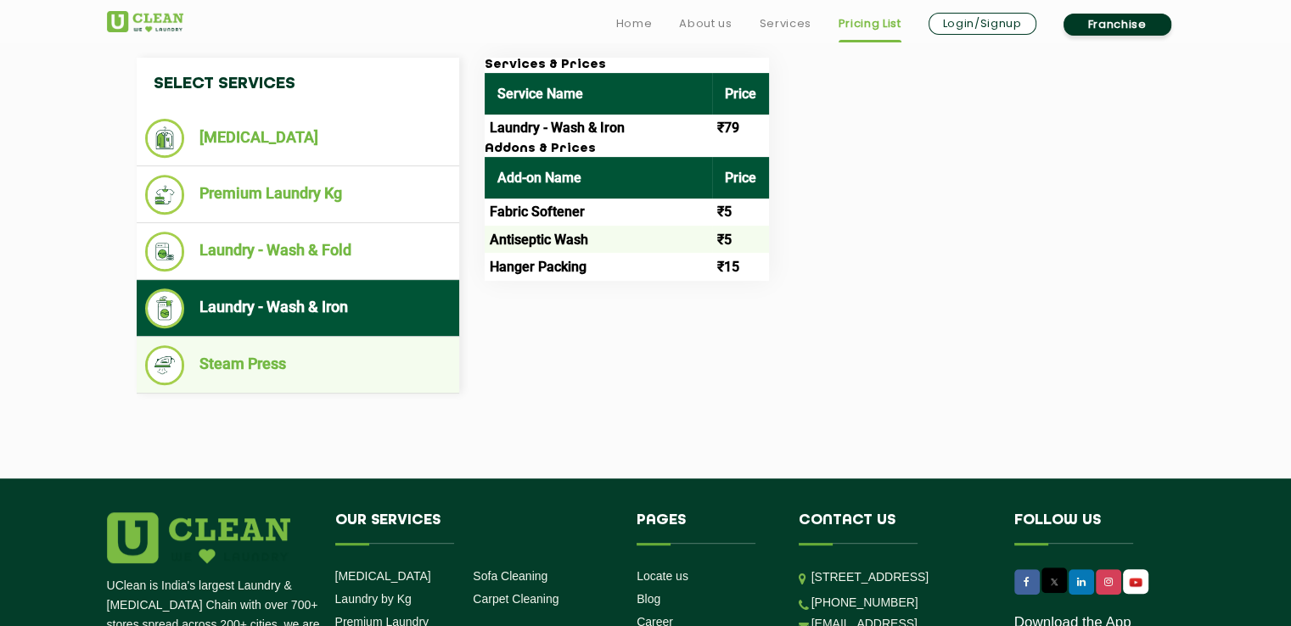
click at [250, 367] on li "Steam Press" at bounding box center [298, 365] width 306 height 40
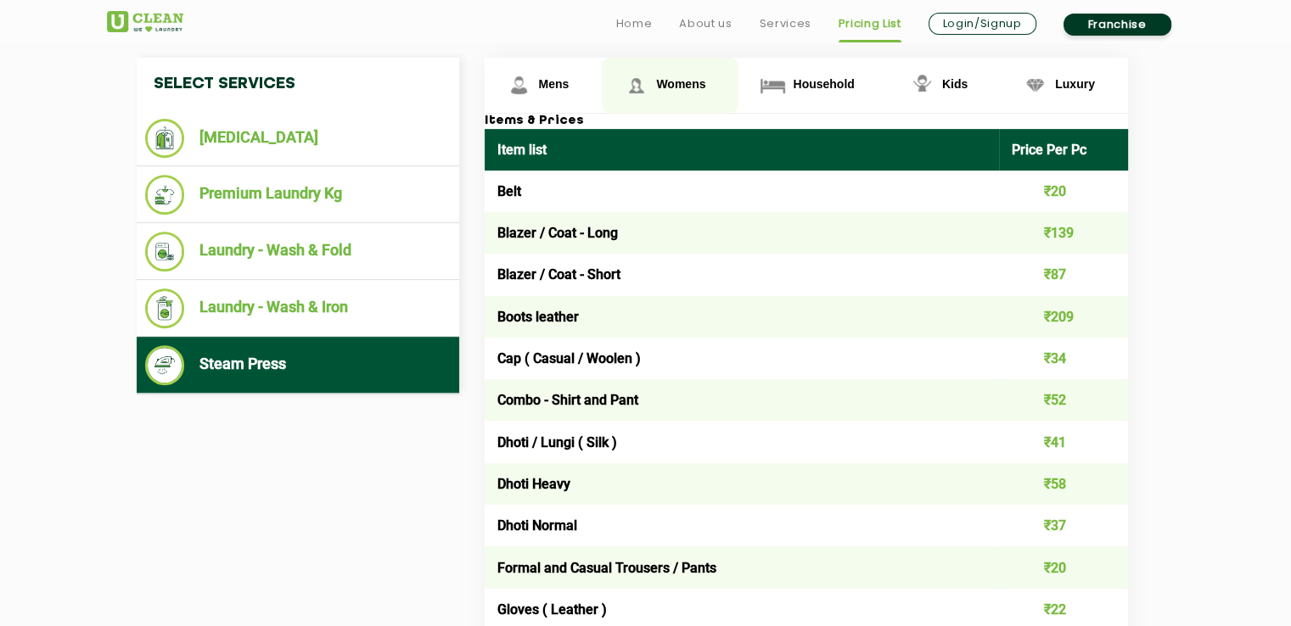
click at [672, 77] on span "Womens" at bounding box center [680, 84] width 49 height 14
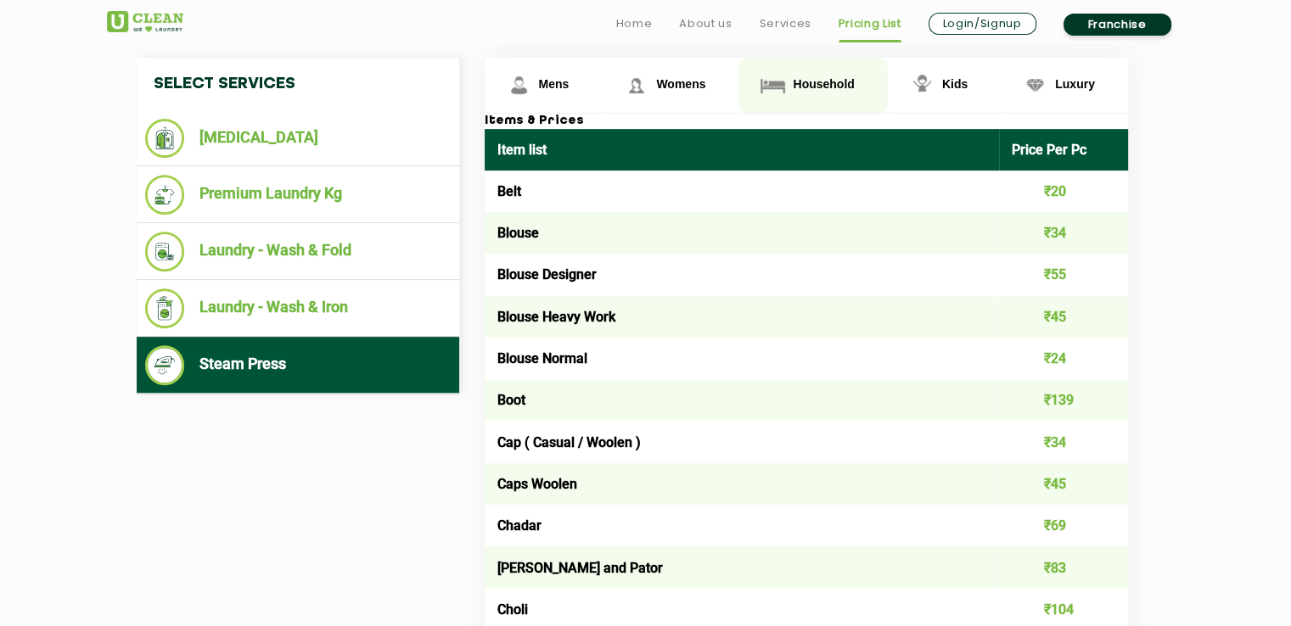
click at [818, 69] on link "Household" at bounding box center [812, 85] width 149 height 55
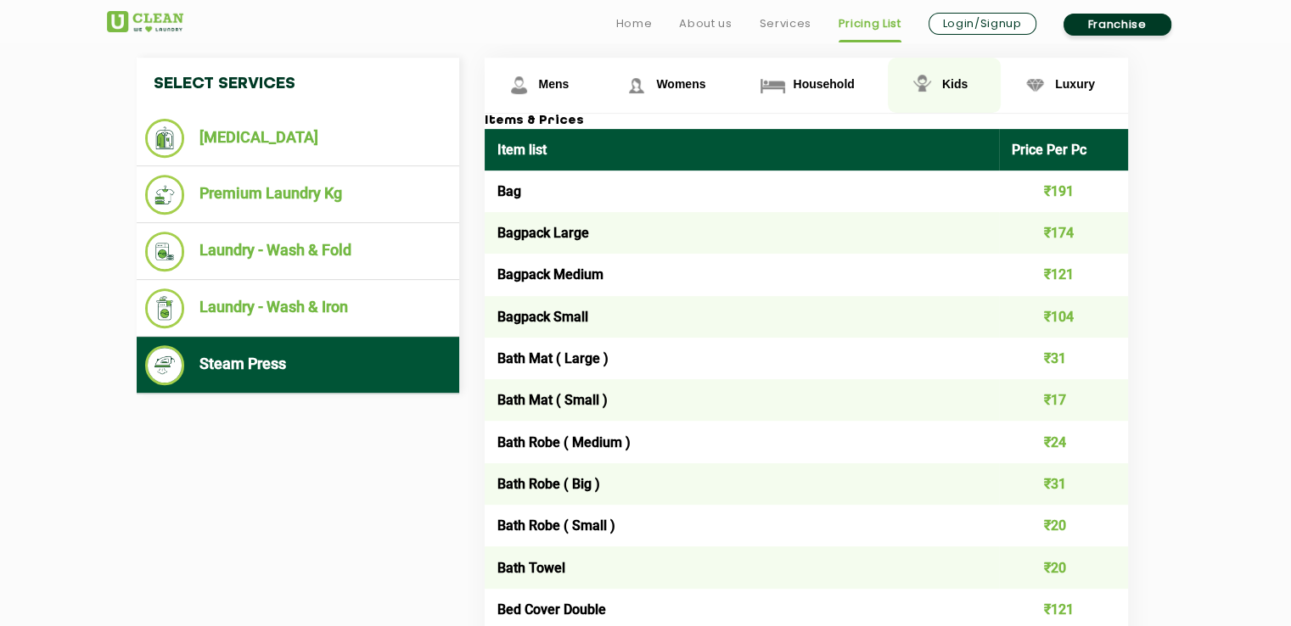
click at [963, 93] on link "Kids" at bounding box center [944, 85] width 113 height 55
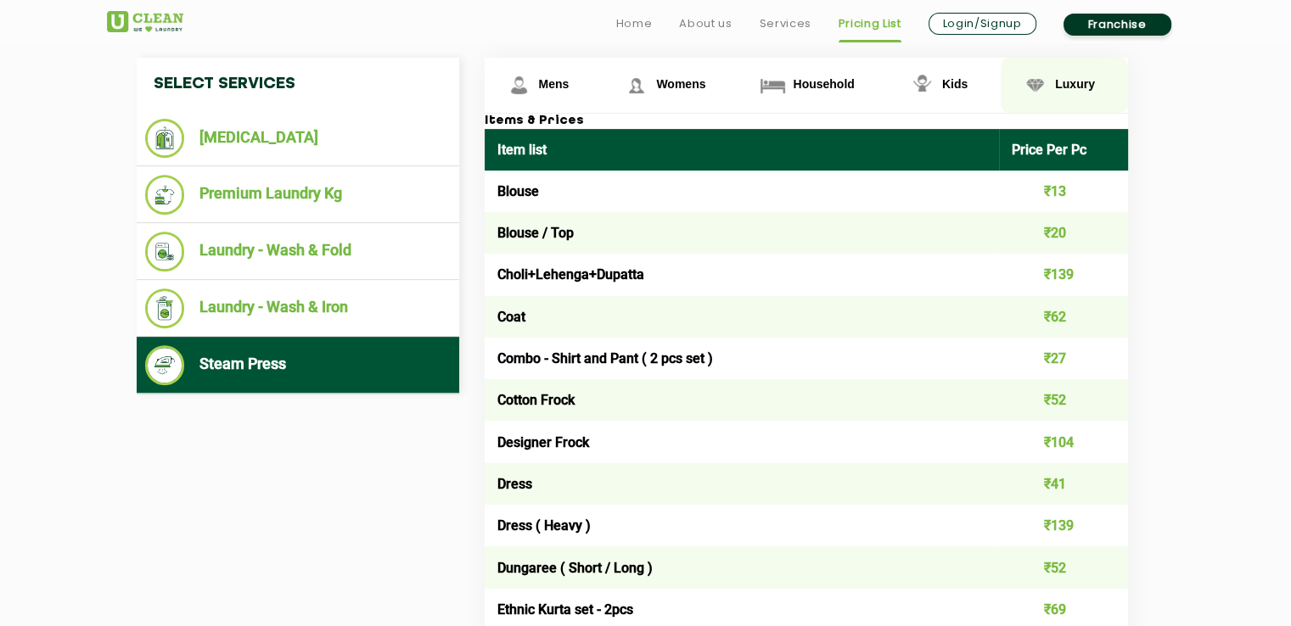
click at [1060, 85] on span "Luxury" at bounding box center [1075, 84] width 40 height 14
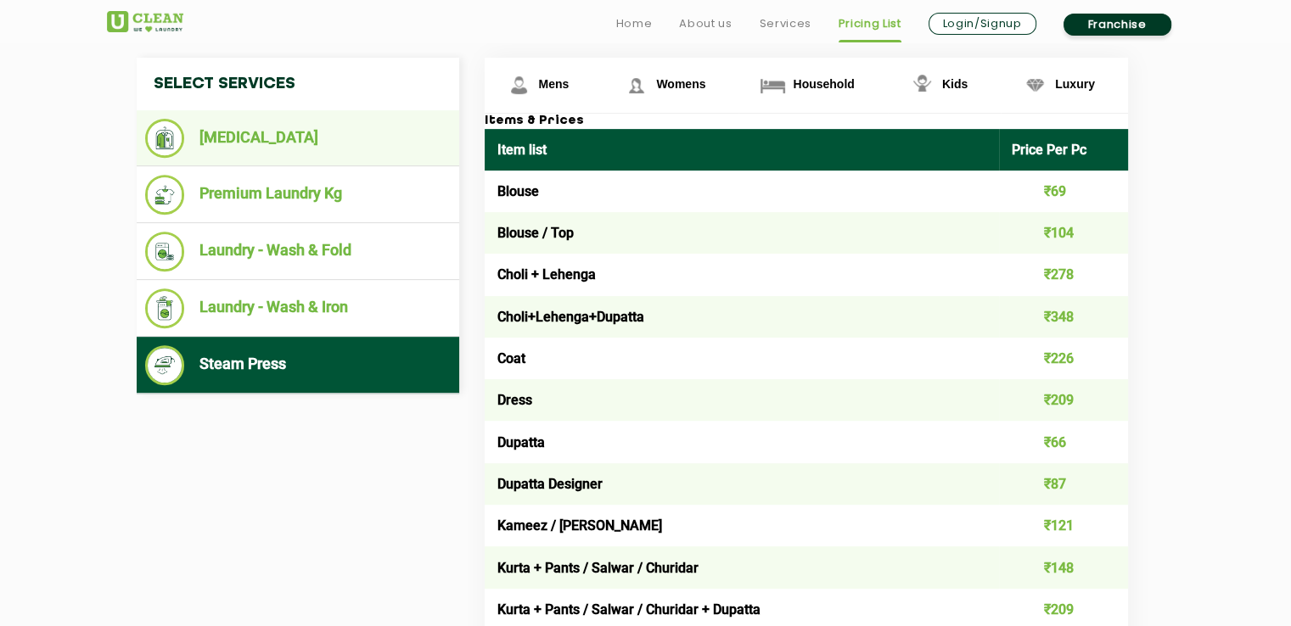
click at [280, 130] on li "[MEDICAL_DATA]" at bounding box center [298, 138] width 306 height 39
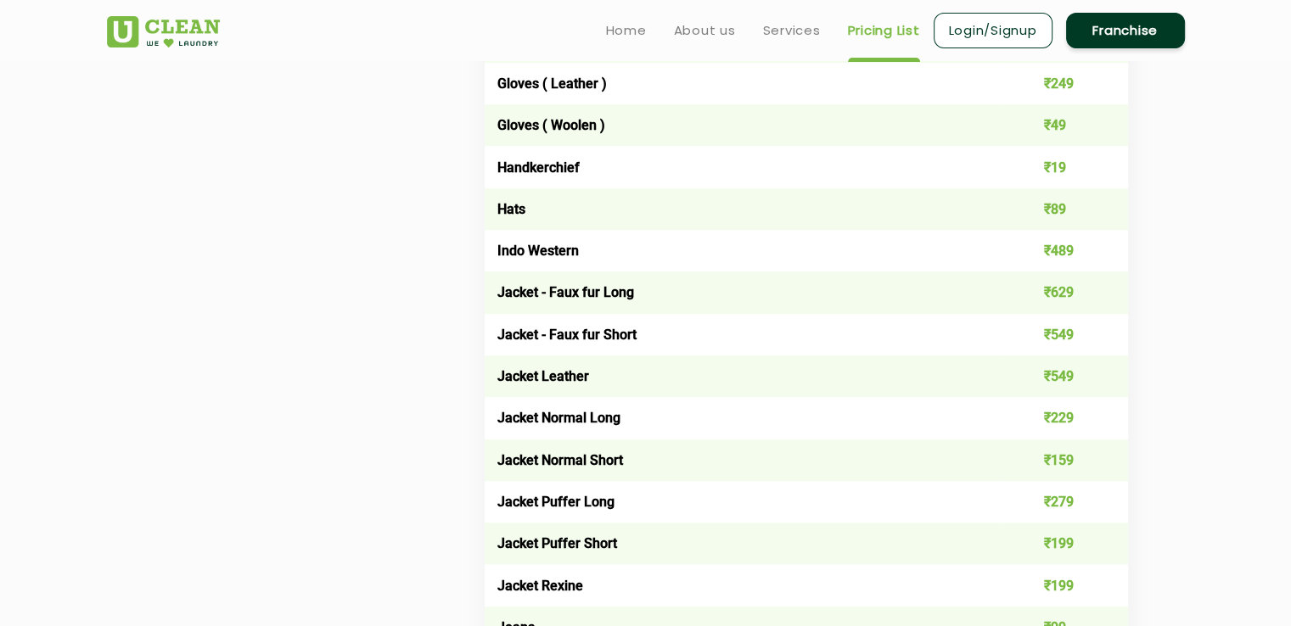
scroll to position [0, 0]
